Goal: Information Seeking & Learning: Understand process/instructions

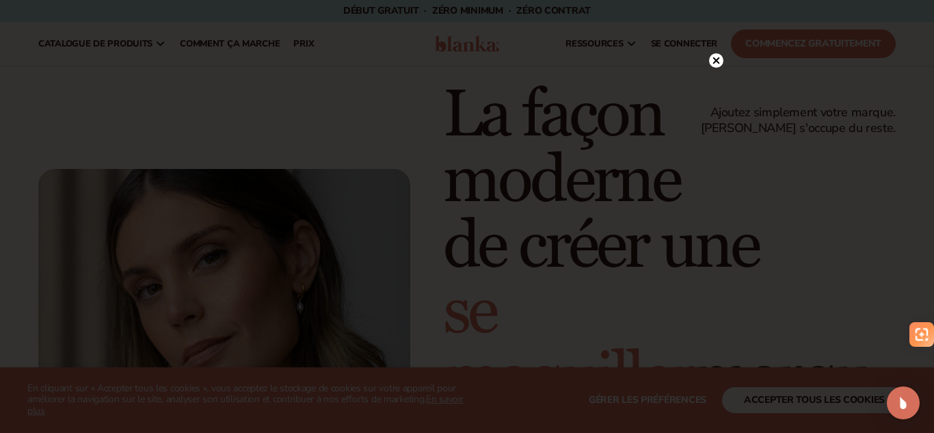
click at [719, 63] on circle at bounding box center [716, 60] width 14 height 14
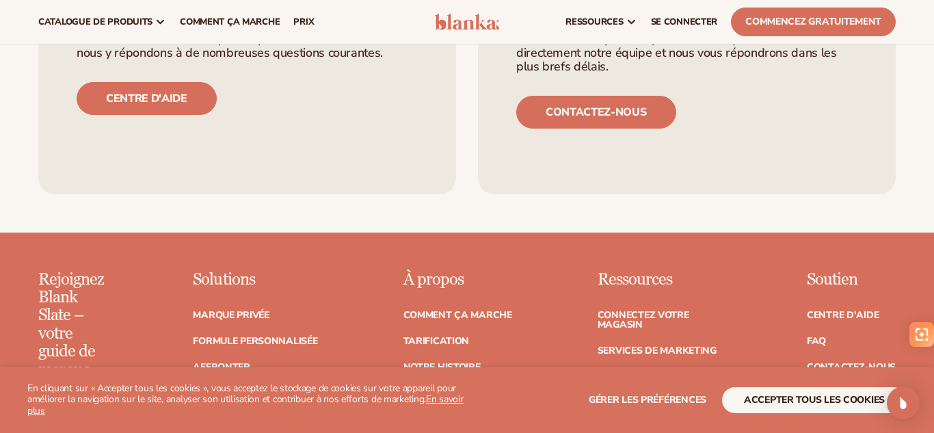
scroll to position [5577, 0]
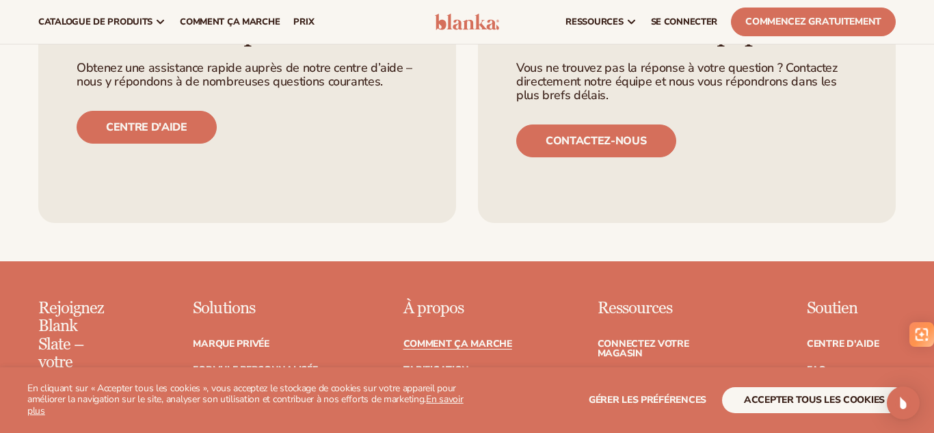
click at [475, 337] on font "Comment ça marche" at bounding box center [457, 343] width 109 height 13
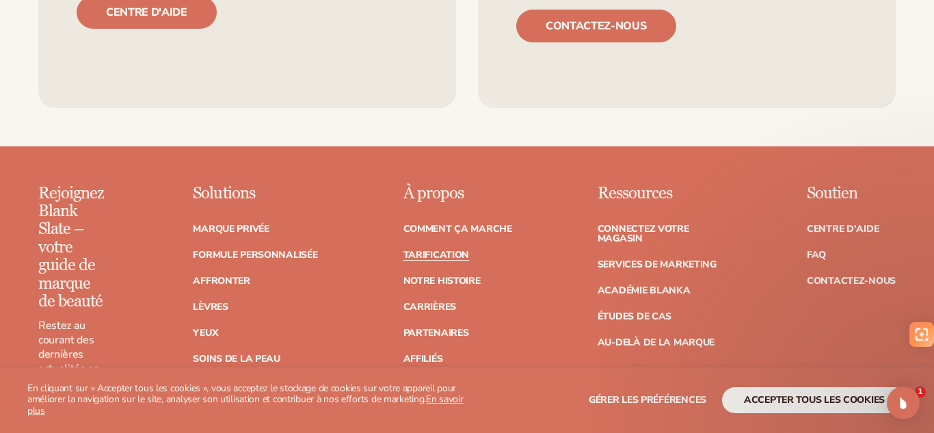
scroll to position [5337, 0]
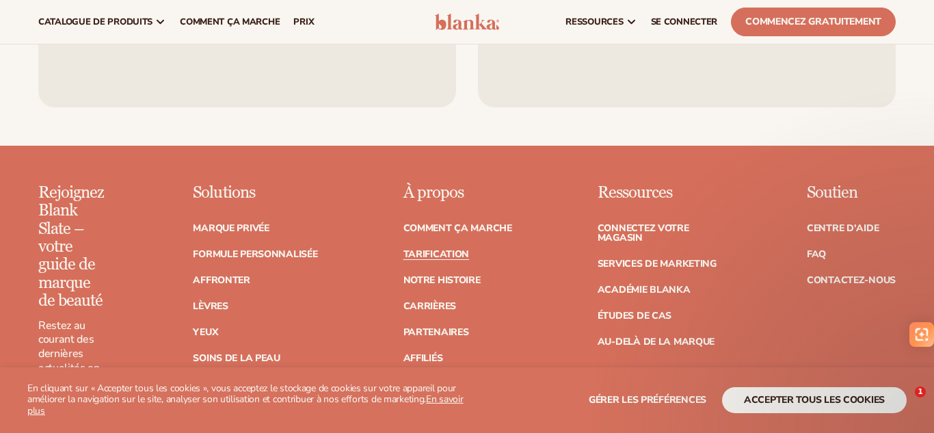
click at [446, 247] on font "Tarification" at bounding box center [436, 253] width 66 height 13
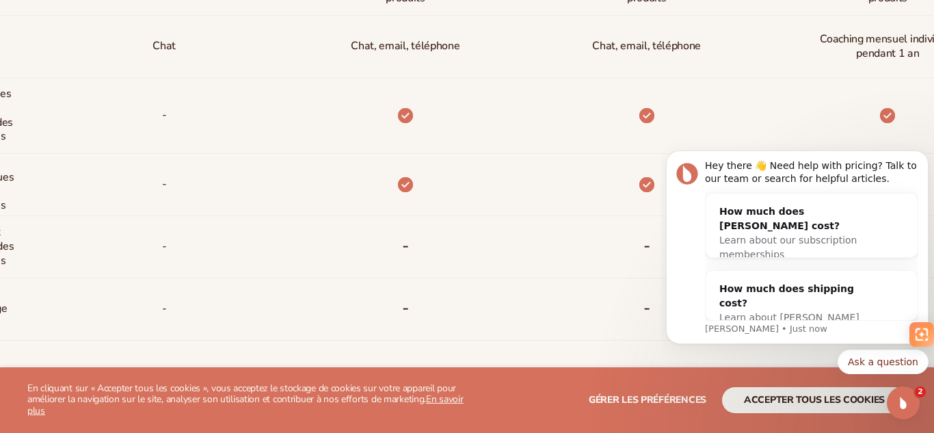
scroll to position [809, 0]
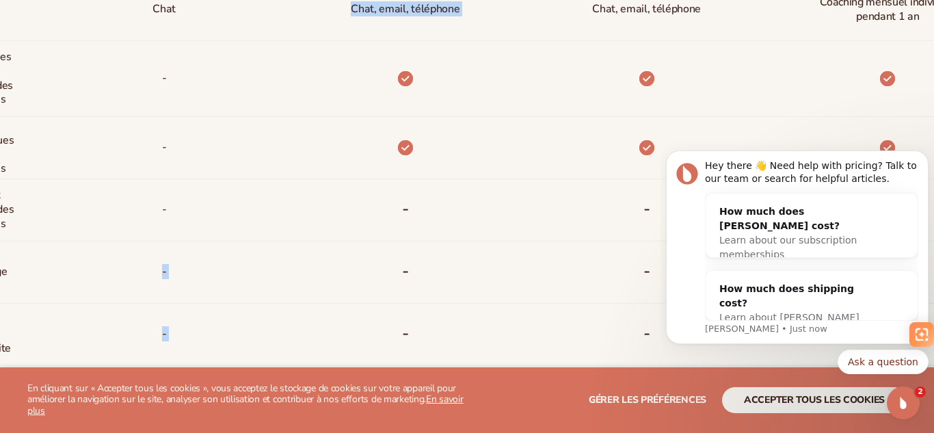
drag, startPoint x: 231, startPoint y: 206, endPoint x: 297, endPoint y: 220, distance: 67.0
click at [297, 220] on div "Réductions Soutien Stockage des stocks et   exécution des commandes Paiements a…" at bounding box center [467, 164] width 804 height 811
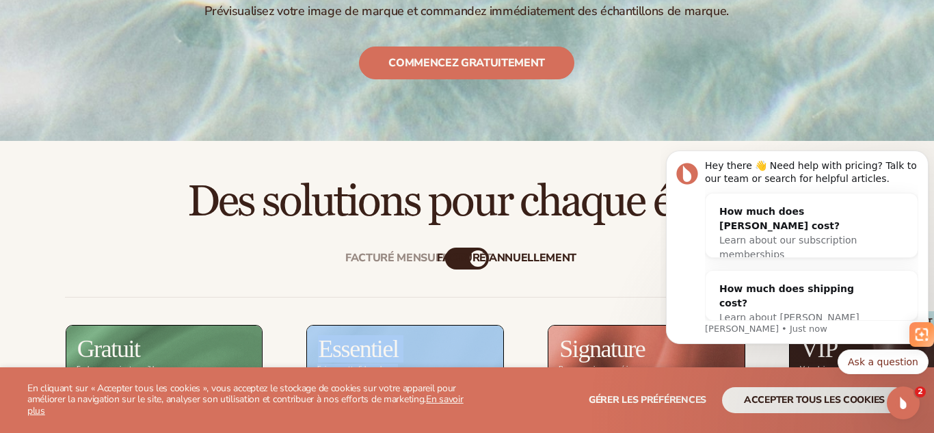
scroll to position [0, 0]
